Goal: Navigation & Orientation: Find specific page/section

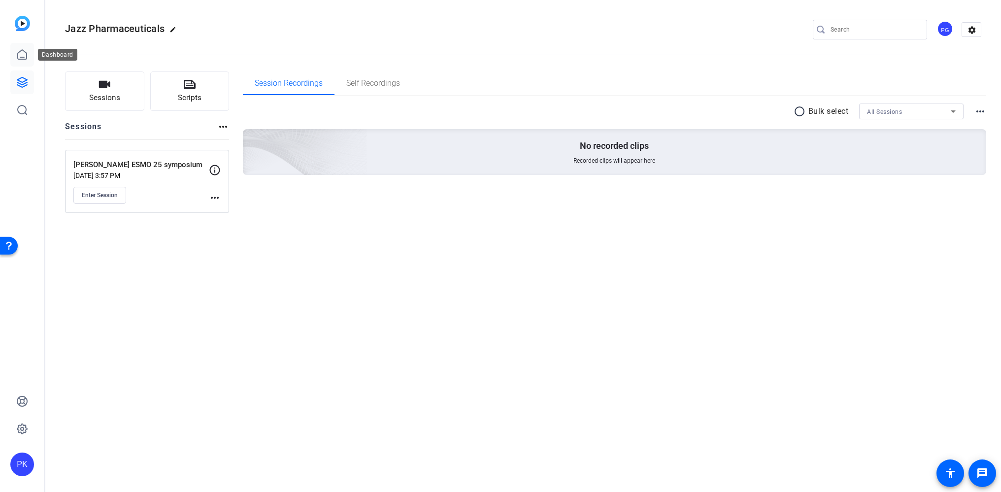
click at [20, 54] on icon at bounding box center [22, 55] width 12 height 12
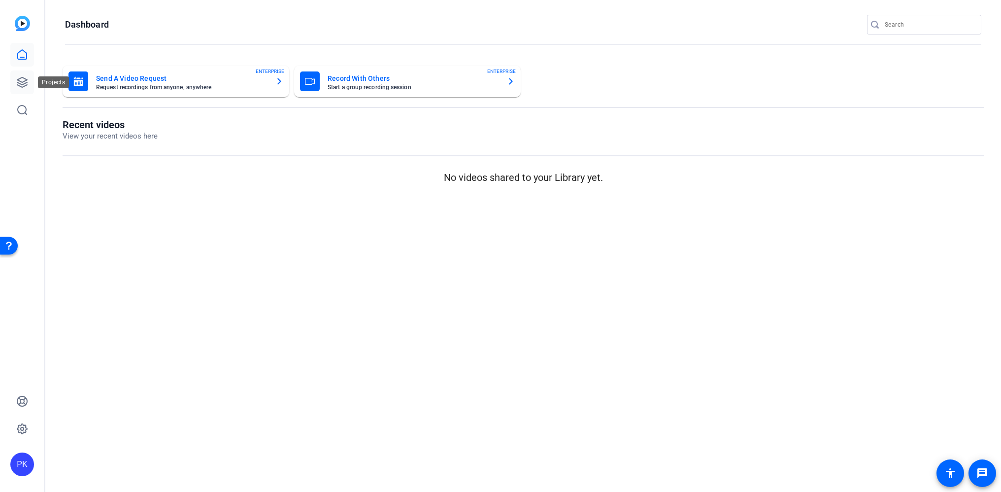
click at [25, 80] on icon at bounding box center [22, 82] width 12 height 12
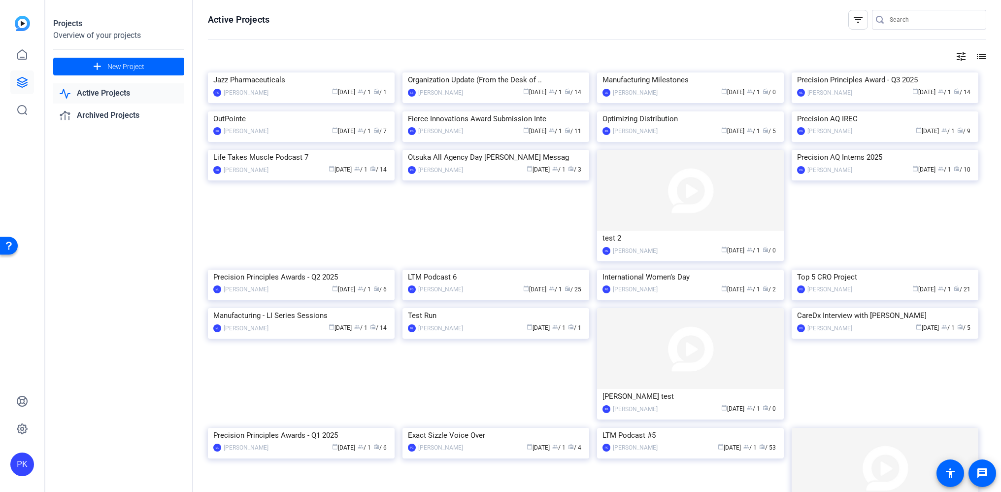
click at [22, 27] on img at bounding box center [22, 23] width 15 height 15
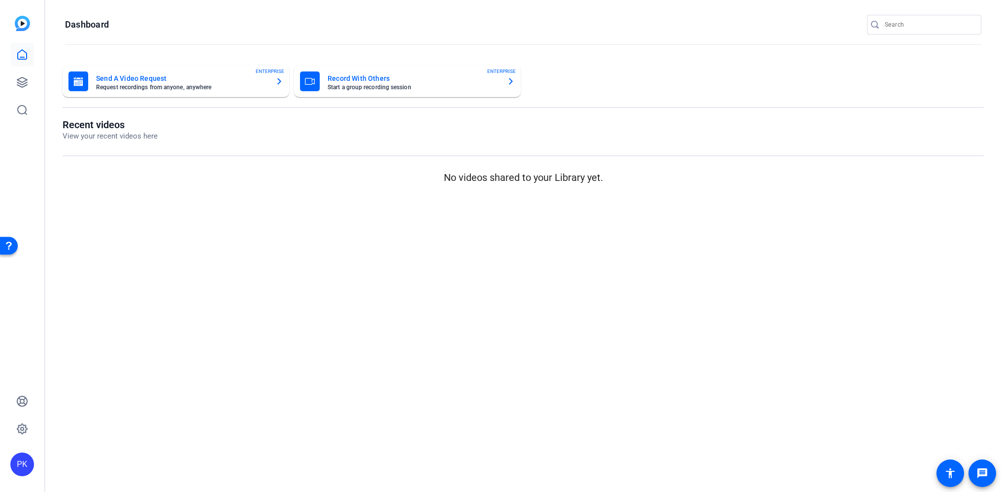
click at [447, 400] on mat-sidenav-content "Dashboard Send A Video Request Request recordings from anyone, anywhere ENTERPR…" at bounding box center [523, 246] width 956 height 492
